Goal: Entertainment & Leisure: Consume media (video, audio)

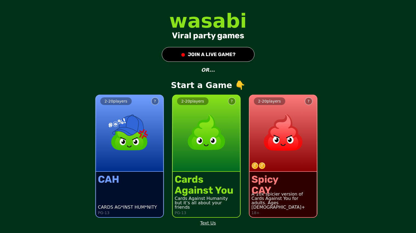
click at [200, 57] on button "● JOIN A LIVE GAME?" at bounding box center [208, 54] width 93 height 15
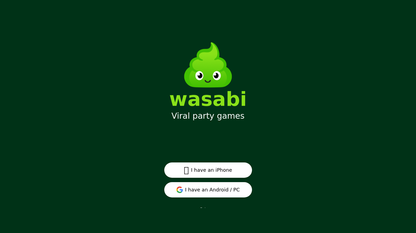
click at [221, 188] on button "I have an Android / PC" at bounding box center [208, 189] width 88 height 15
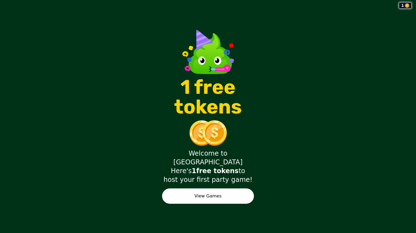
click at [243, 189] on button "View Games" at bounding box center [208, 196] width 92 height 15
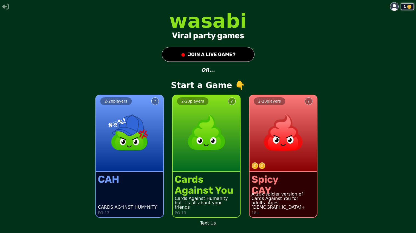
click at [200, 50] on button "● JOIN A LIVE GAME?" at bounding box center [208, 54] width 93 height 15
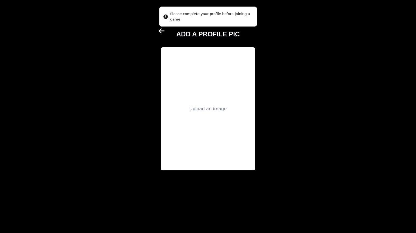
click at [219, 88] on div "Upload an image" at bounding box center [208, 108] width 95 height 123
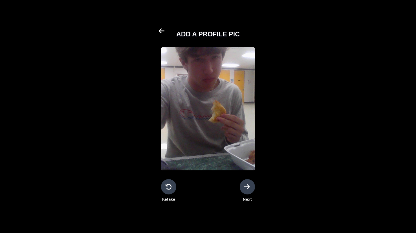
click at [248, 188] on icon at bounding box center [247, 186] width 6 height 5
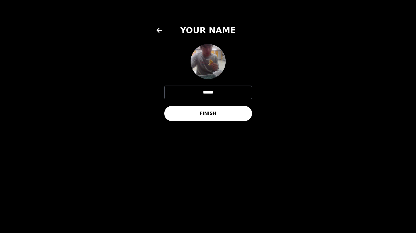
click at [210, 116] on button "FINISH" at bounding box center [208, 113] width 88 height 15
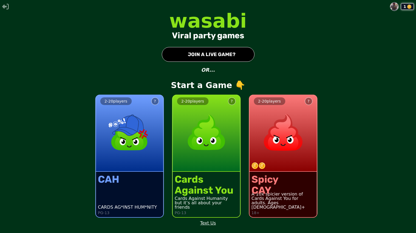
click at [203, 57] on button "● JOIN A LIVE GAME?" at bounding box center [208, 54] width 93 height 15
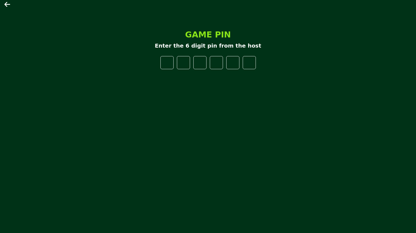
type input "*"
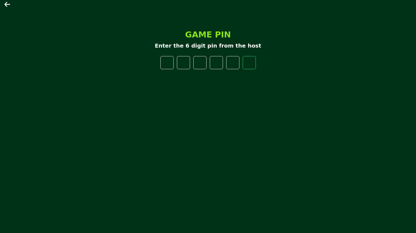
type input "*"
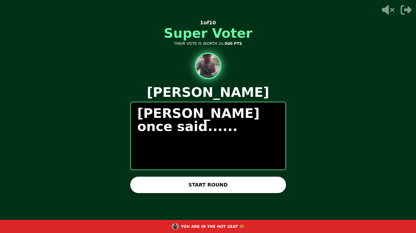
click at [227, 162] on div "[PERSON_NAME] once said......" at bounding box center [208, 136] width 156 height 69
click at [209, 180] on button "START ROUND" at bounding box center [208, 185] width 156 height 16
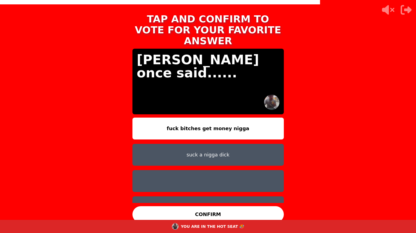
click at [204, 149] on button "suck a nigga dick" at bounding box center [207, 155] width 151 height 22
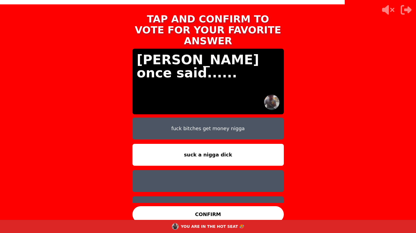
click at [226, 213] on button "CONFIRM" at bounding box center [207, 215] width 151 height 16
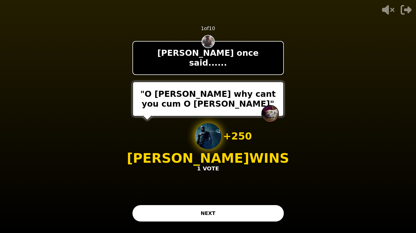
click at [226, 213] on button "NEXT" at bounding box center [207, 214] width 151 height 16
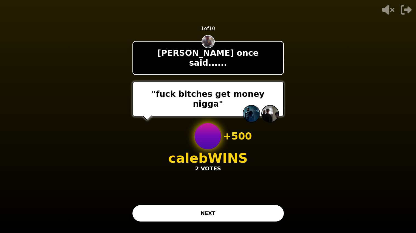
click at [218, 215] on button "NEXT" at bounding box center [207, 214] width 151 height 16
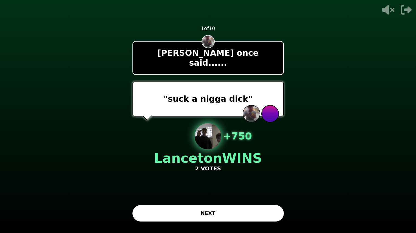
click at [210, 210] on button "NEXT" at bounding box center [207, 214] width 151 height 16
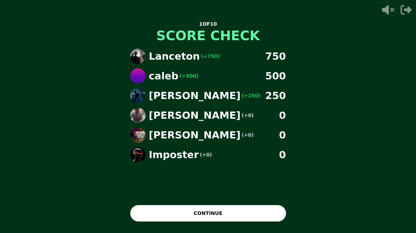
click at [210, 210] on button "CONTINUE" at bounding box center [208, 214] width 156 height 16
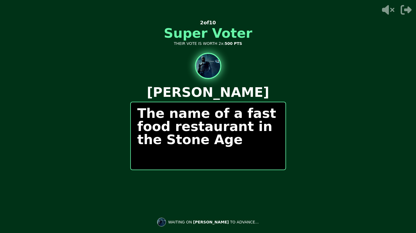
click at [167, 154] on div "The name of a fast food restaurant in the Stone Age" at bounding box center [208, 136] width 156 height 69
click at [185, 167] on div "The name of a fast food restaurant in the Stone Age" at bounding box center [208, 136] width 156 height 69
click at [194, 214] on div "0 / 0 PEOPLE SUBMITTED 2 of 10 Super Voter THEIR VOTE IS WORTH 2x: 500 PTS [PER…" at bounding box center [208, 116] width 156 height 219
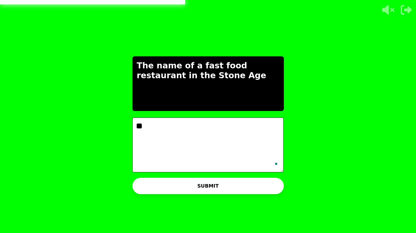
type textarea "*"
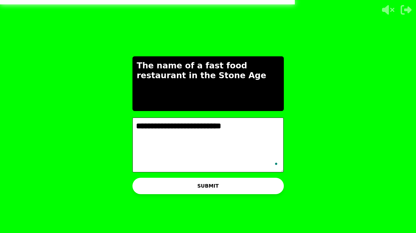
type textarea "**********"
click at [187, 189] on button "SUBMIT" at bounding box center [207, 186] width 151 height 16
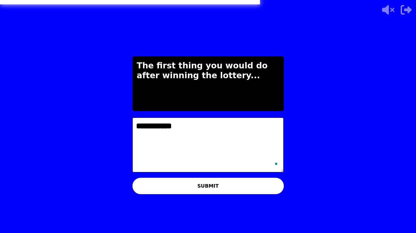
type textarea "**********"
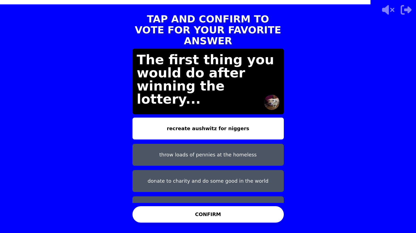
click at [211, 197] on button "buy slaves and shoot them" at bounding box center [207, 208] width 151 height 22
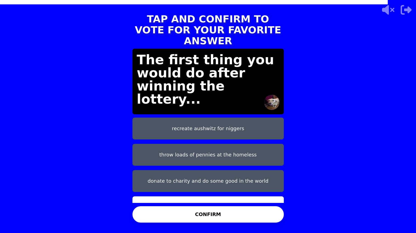
click at [219, 216] on button "CONFIRM" at bounding box center [207, 215] width 151 height 16
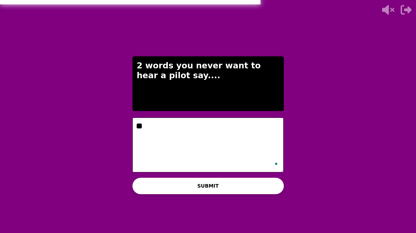
type textarea "*"
type textarea "**********"
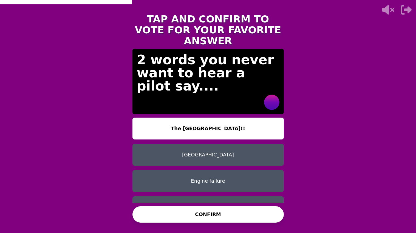
scroll to position [4, 0]
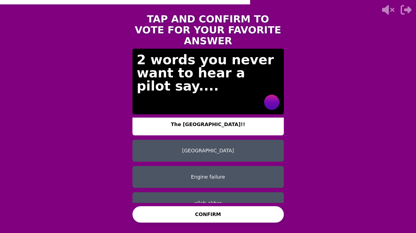
click at [202, 193] on button "allah akbar" at bounding box center [207, 204] width 151 height 22
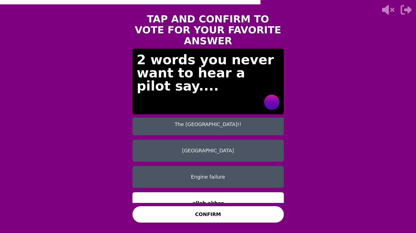
click at [216, 213] on button "CONFIRM" at bounding box center [207, 215] width 151 height 16
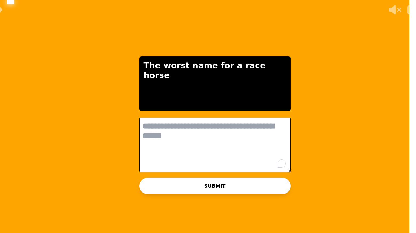
scroll to position [0, 0]
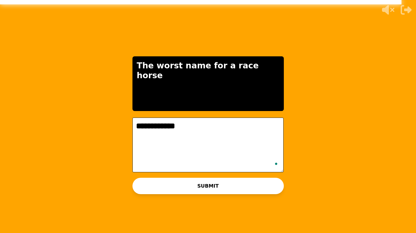
type textarea "**********"
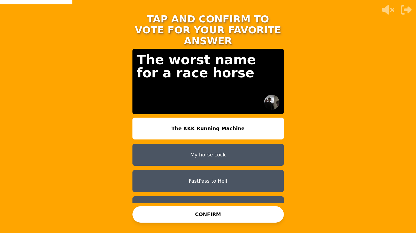
scroll to position [4, 0]
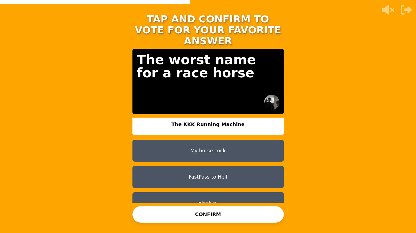
click at [219, 116] on button "The KKK Running Machine" at bounding box center [207, 125] width 151 height 22
click at [231, 212] on button "CONFIRM" at bounding box center [207, 215] width 151 height 16
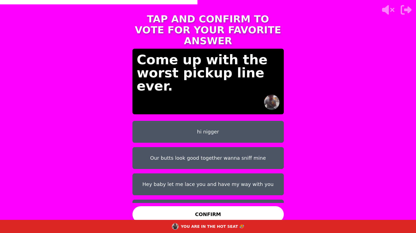
scroll to position [0, 0]
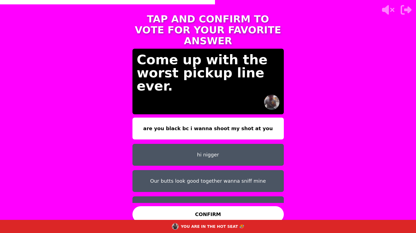
click at [203, 122] on button "are you black bc i wanna shoot my shot at you" at bounding box center [207, 129] width 151 height 22
click at [213, 214] on button "CONFIRM" at bounding box center [207, 215] width 151 height 16
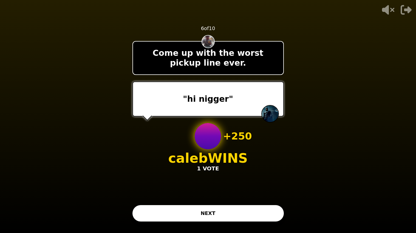
click at [213, 214] on button "NEXT" at bounding box center [207, 214] width 151 height 16
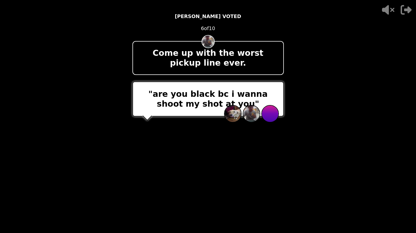
click at [213, 214] on div "- 500 PTS [PERSON_NAME] VOTED 6 of 10 Come up with the worst pickup line ever. …" at bounding box center [207, 116] width 151 height 219
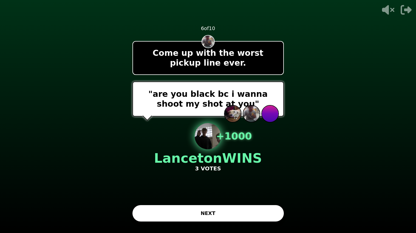
click at [213, 214] on button "NEXT" at bounding box center [207, 214] width 151 height 16
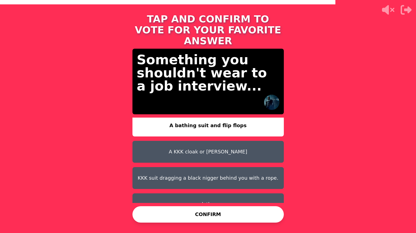
scroll to position [4, 0]
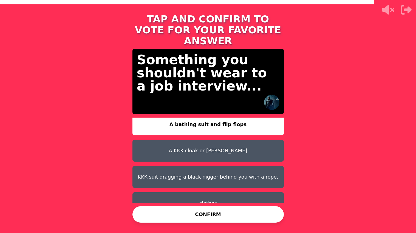
click at [207, 172] on button "KKK suit dragging a black nigger behind you with a rope." at bounding box center [207, 177] width 151 height 22
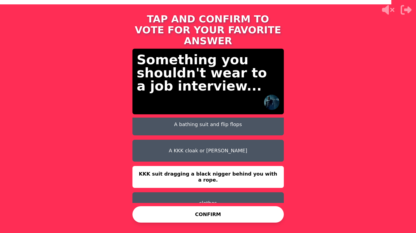
click at [216, 212] on button "CONFIRM" at bounding box center [207, 215] width 151 height 16
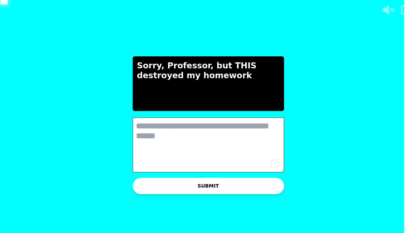
scroll to position [0, 0]
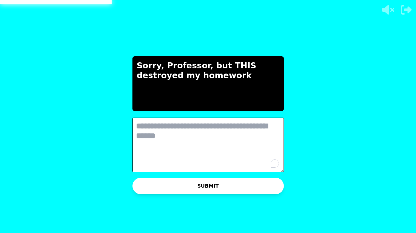
click at [221, 101] on div "Sorry, Professor, but THIS destroyed my homework" at bounding box center [207, 83] width 151 height 55
click at [215, 140] on textarea "To enrich screen reader interactions, please activate Accessibility in Grammarl…" at bounding box center [207, 145] width 151 height 55
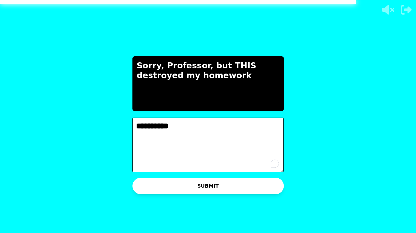
type textarea "**********"
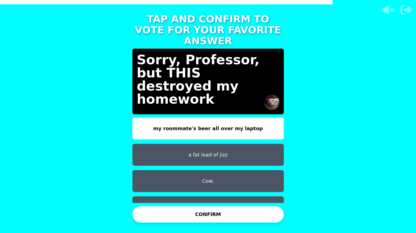
click at [212, 151] on button "a fat load of jizz" at bounding box center [207, 155] width 151 height 22
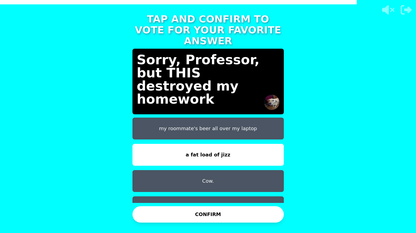
click at [221, 215] on button "CONFIRM" at bounding box center [207, 215] width 151 height 16
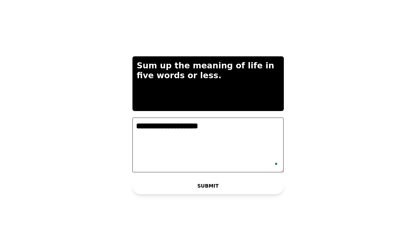
type textarea "**********"
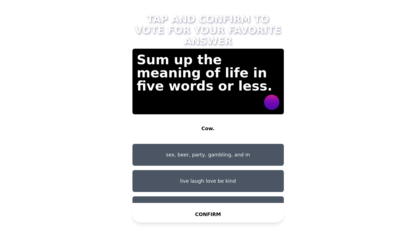
click at [216, 173] on button "live laugh love be kind" at bounding box center [207, 181] width 151 height 22
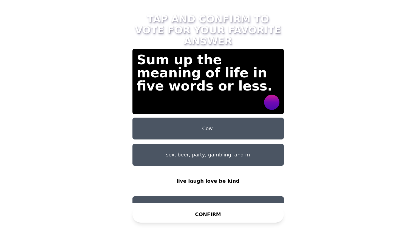
click at [207, 145] on button "sex, beer, party, gambling, and m" at bounding box center [207, 155] width 151 height 22
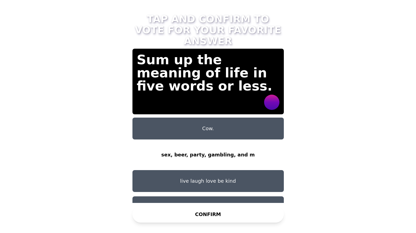
click at [228, 215] on button "CONFIRM" at bounding box center [207, 215] width 151 height 16
click at [230, 150] on button "sex, beer, party, gambling, and m" at bounding box center [207, 155] width 151 height 22
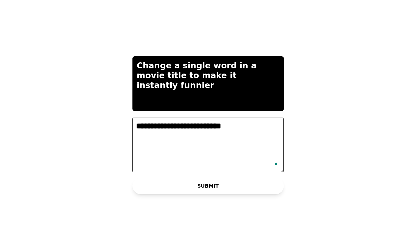
type textarea "**********"
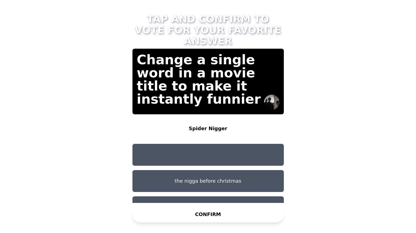
scroll to position [4, 0]
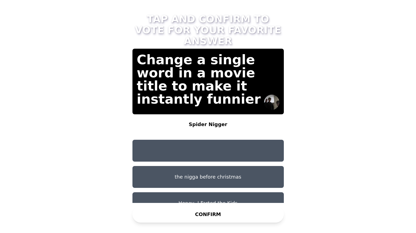
click at [190, 166] on button "the nigga before christmas" at bounding box center [207, 177] width 151 height 22
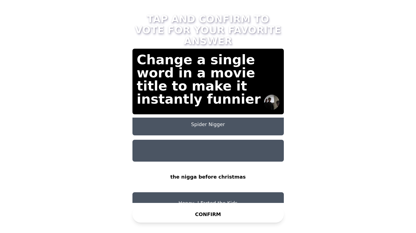
click at [190, 166] on button "the nigga before christmas" at bounding box center [207, 177] width 151 height 22
click at [194, 216] on button "CONFIRM" at bounding box center [207, 215] width 151 height 16
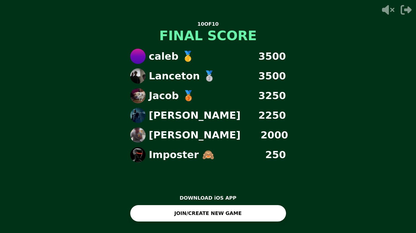
click at [210, 220] on button "JOIN/CREATE NEW GAME" at bounding box center [208, 214] width 156 height 16
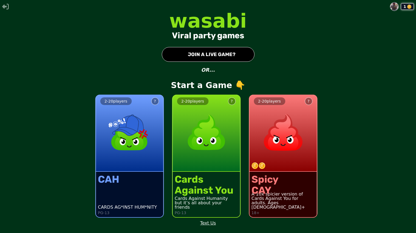
click at [200, 54] on button "● JOIN A LIVE GAME?" at bounding box center [208, 54] width 93 height 15
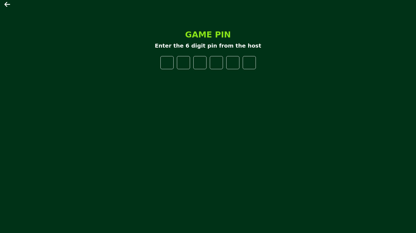
type input "*"
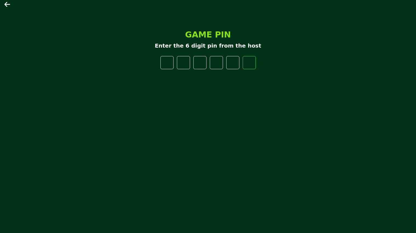
type input "*"
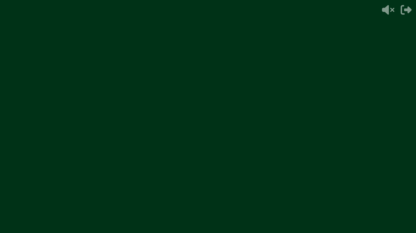
click at [182, 132] on video at bounding box center [208, 116] width 416 height 233
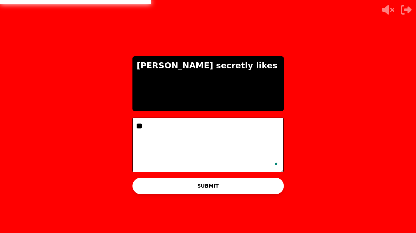
type textarea "*"
type textarea "**********"
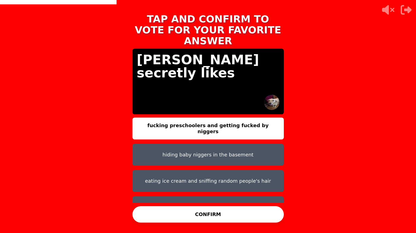
click at [192, 216] on button "CONFIRM" at bounding box center [207, 215] width 151 height 16
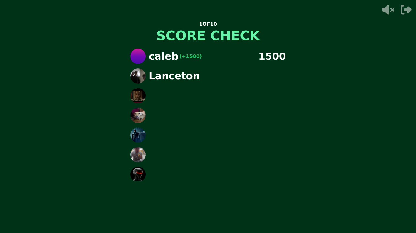
click at [192, 216] on div "1 OF 10 SCORE CHECK caleb (+1500) 1500 Lanceton" at bounding box center [208, 116] width 164 height 219
click at [192, 216] on div "1 OF 10 SCORE CHECK caleb (+1500) 1500 Lanceton (+25" at bounding box center [208, 116] width 164 height 219
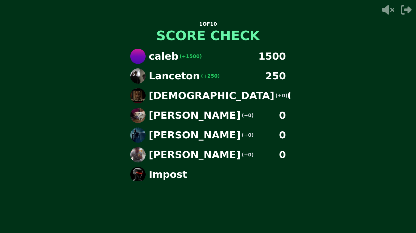
click at [183, 186] on div "1 OF 10 SCORE CHECK caleb (+1500) 1500 Lanceton (+250) 250 Isaiah (+0) 0 [PERSO…" at bounding box center [208, 116] width 164 height 219
click at [182, 185] on div "1 OF 10 SCORE CHECK caleb (+1500) 1500 Lanceton (+250) 250 Isaiah (+0) 0 [PERSO…" at bounding box center [208, 116] width 164 height 219
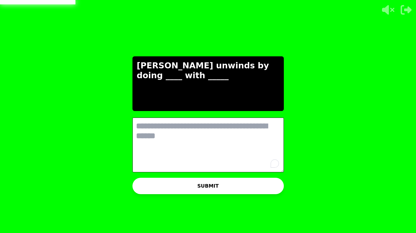
click at [212, 137] on textarea "To enrich screen reader interactions, please activate Accessibility in Grammarl…" at bounding box center [207, 145] width 151 height 55
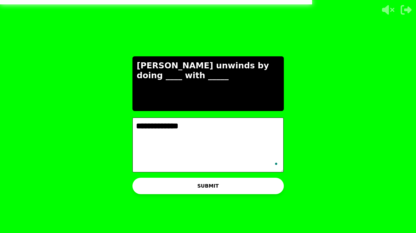
type textarea "**********"
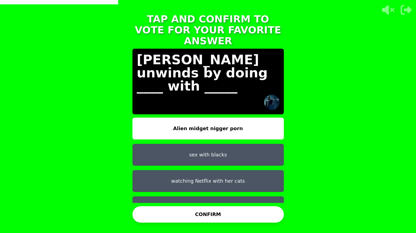
scroll to position [30, 0]
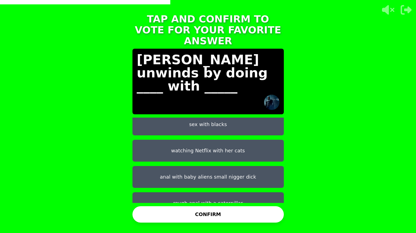
click at [204, 193] on button "rough anal with a caterpillar" at bounding box center [207, 204] width 151 height 22
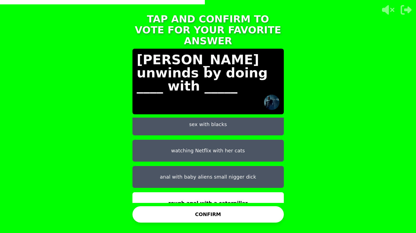
click at [214, 223] on button "CONFIRM" at bounding box center [207, 215] width 151 height 16
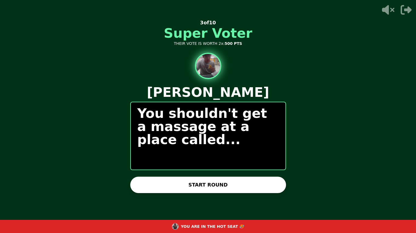
click at [198, 185] on button "START ROUND" at bounding box center [208, 185] width 156 height 16
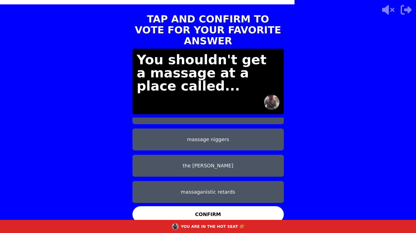
scroll to position [0, 0]
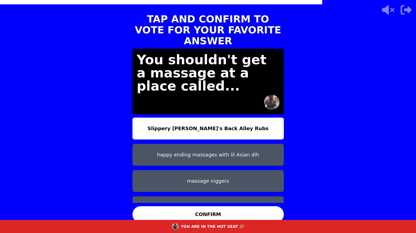
click at [172, 120] on button "Slippery [PERSON_NAME]'s Back Alley Rubs" at bounding box center [207, 129] width 151 height 22
click at [196, 214] on button "CONFIRM" at bounding box center [207, 215] width 151 height 16
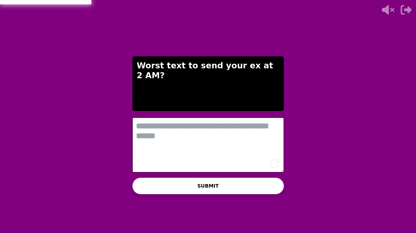
click at [196, 147] on textarea "To enrich screen reader interactions, please activate Accessibility in Grammarl…" at bounding box center [207, 145] width 151 height 55
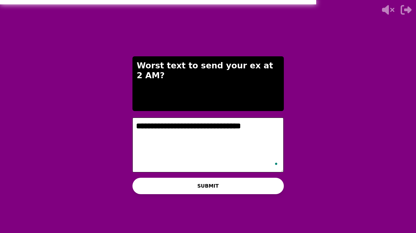
type textarea "**********"
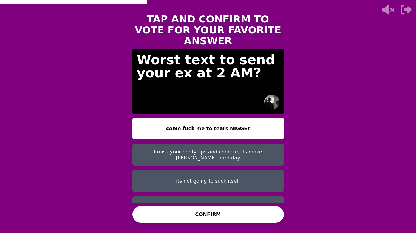
click at [195, 122] on button "come fuck me to tears NIGGEr" at bounding box center [207, 129] width 151 height 22
click at [193, 121] on button "come fuck me to tears NIGGEr" at bounding box center [207, 129] width 151 height 22
click at [217, 220] on button "CONFIRM" at bounding box center [207, 215] width 151 height 16
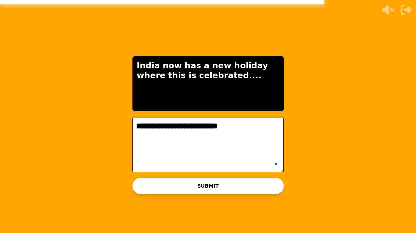
type textarea "**********"
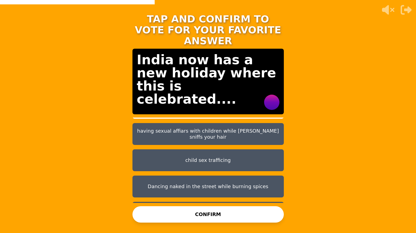
scroll to position [30, 0]
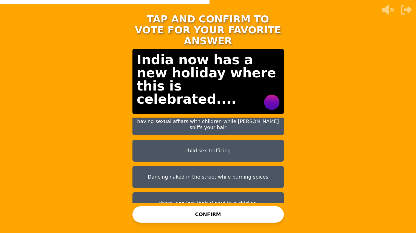
click at [219, 197] on button "those who lost their V card to a chicken" at bounding box center [207, 204] width 151 height 22
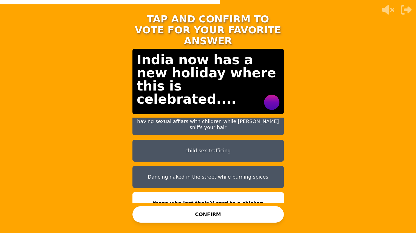
click at [224, 214] on button "CONFIRM" at bounding box center [207, 215] width 151 height 16
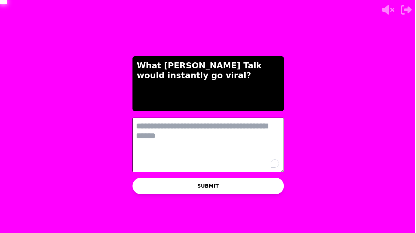
scroll to position [0, 0]
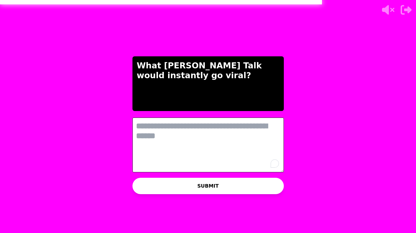
click at [197, 138] on textarea "To enrich screen reader interactions, please activate Accessibility in Grammarl…" at bounding box center [207, 145] width 151 height 55
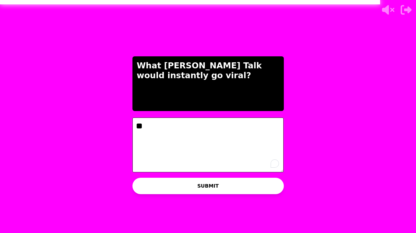
type textarea "*"
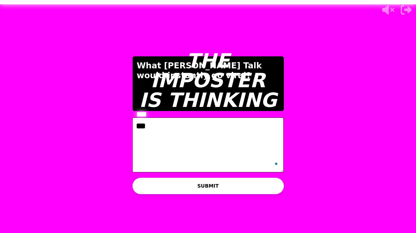
type textarea "****"
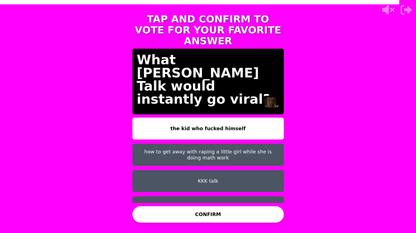
click at [216, 218] on button "CONFIRM" at bounding box center [207, 215] width 151 height 16
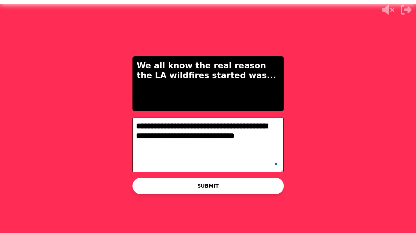
type textarea "**********"
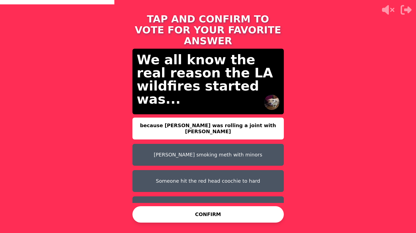
click at [189, 118] on button "because [PERSON_NAME] was rolling a joint with [PERSON_NAME]" at bounding box center [207, 129] width 151 height 22
click at [206, 216] on button "CONFIRM" at bounding box center [207, 215] width 151 height 16
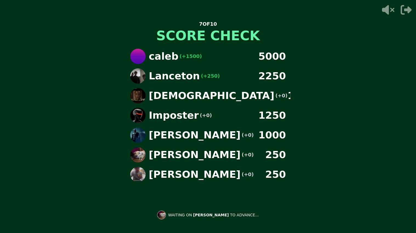
click at [221, 161] on div "Jacob (+0) 250" at bounding box center [208, 154] width 164 height 15
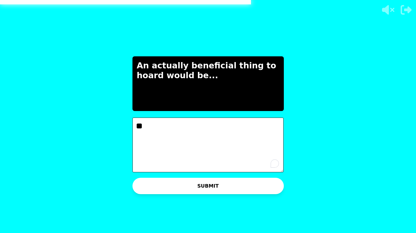
type textarea "*"
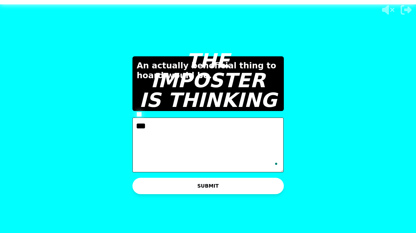
type textarea "****"
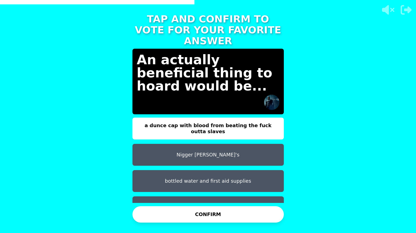
scroll to position [30, 0]
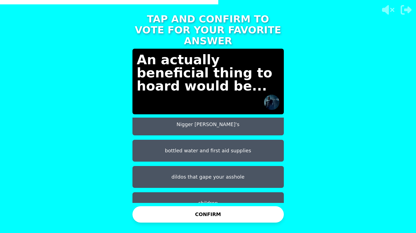
click at [179, 168] on button "dildos that gape your asshole" at bounding box center [207, 177] width 151 height 22
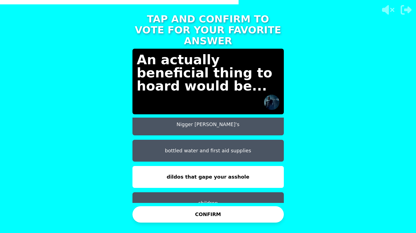
click at [212, 215] on button "CONFIRM" at bounding box center [207, 215] width 151 height 16
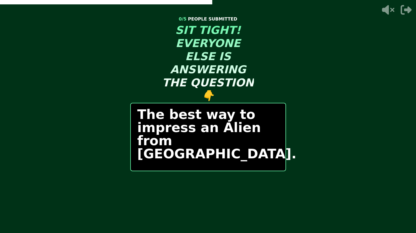
click at [196, 143] on p "The best way to impress an Alien from Mars." at bounding box center [207, 134] width 141 height 53
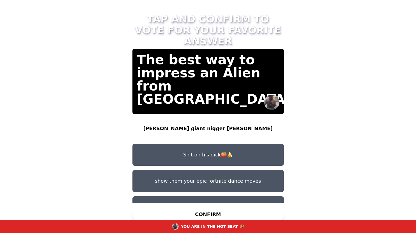
click at [202, 149] on button "Shit on his dick🍑🍌" at bounding box center [207, 155] width 151 height 22
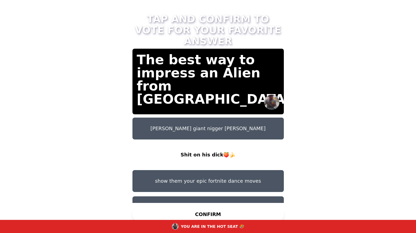
click at [209, 213] on button "CONFIRM" at bounding box center [207, 215] width 151 height 16
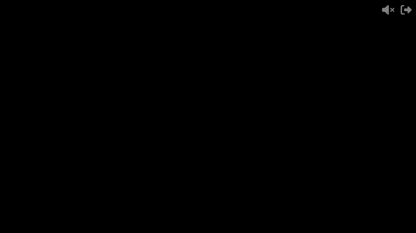
click at [209, 213] on div "- 500 PTS 9 of 10 The best way to impress an Alien from Mars. - 250 + 250 IMPOS…" at bounding box center [207, 116] width 151 height 219
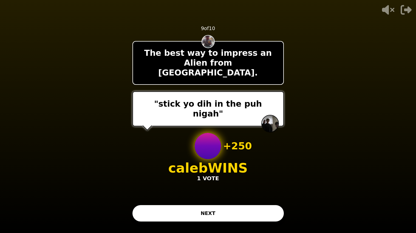
click at [209, 213] on button "NEXT" at bounding box center [207, 214] width 151 height 16
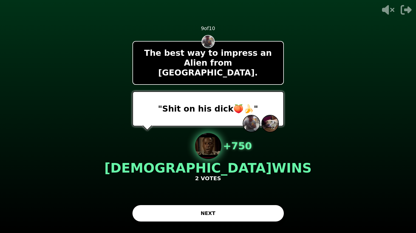
click at [233, 208] on button "NEXT" at bounding box center [207, 214] width 151 height 16
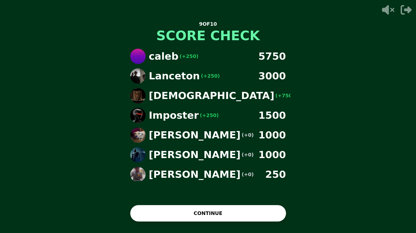
click at [233, 208] on button "CONTINUE" at bounding box center [208, 214] width 156 height 16
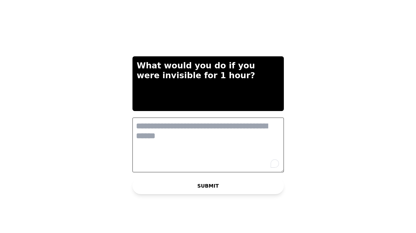
scroll to position [0, 0]
click at [176, 152] on textarea "To enrich screen reader interactions, please activate Accessibility in Grammarl…" at bounding box center [207, 145] width 151 height 55
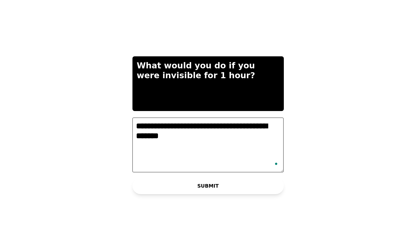
type textarea "**********"
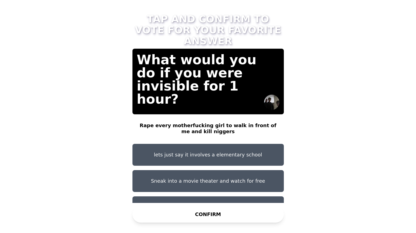
scroll to position [30, 0]
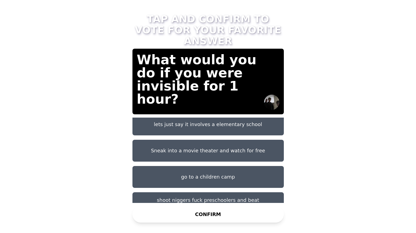
click at [218, 193] on button "shoot niggers fuck preschoolers and beat coons" at bounding box center [207, 204] width 151 height 22
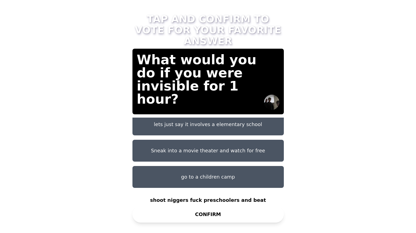
click at [247, 217] on button "CONFIRM" at bounding box center [207, 215] width 151 height 16
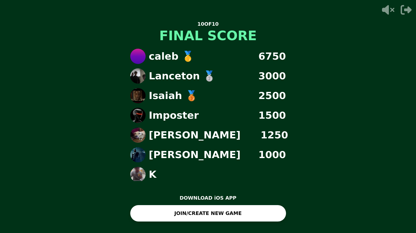
click at [292, 107] on div "10 OF 10 FINAL SCORE caleb 🥇 6750 Lanceton 🥈 (+0) 3000 Isaiah 🥉 (+500) 2500 Imp…" at bounding box center [208, 116] width 416 height 233
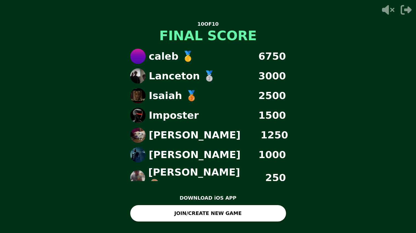
click at [266, 209] on button "JOIN/CREATE NEW GAME" at bounding box center [208, 214] width 156 height 16
